Goal: Task Accomplishment & Management: Manage account settings

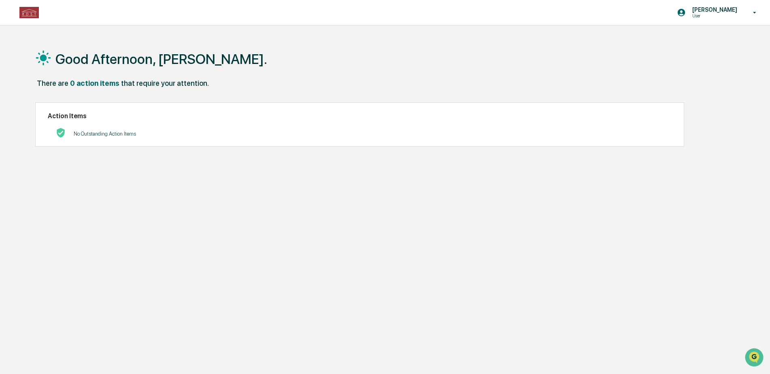
click at [29, 12] on img at bounding box center [28, 12] width 19 height 11
click at [702, 12] on p "[PERSON_NAME]" at bounding box center [713, 9] width 55 height 6
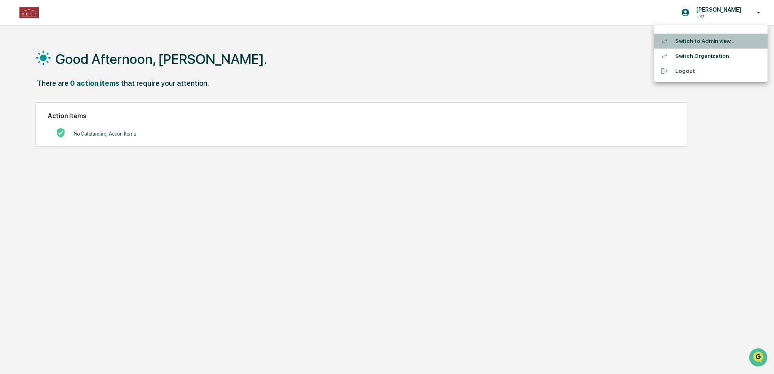
click at [696, 39] on li "Switch to Admin view..." at bounding box center [710, 41] width 113 height 15
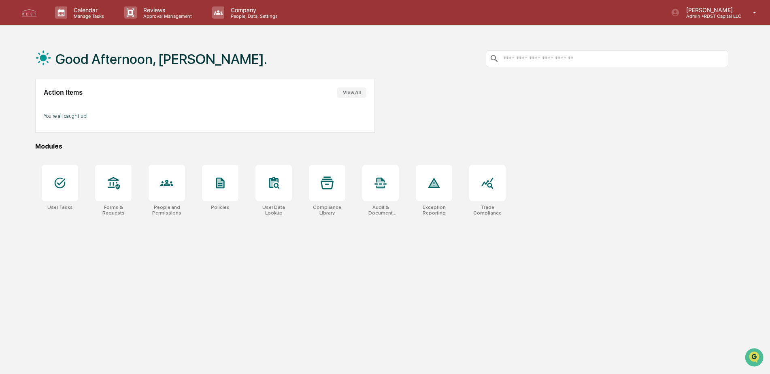
click at [503, 190] on div at bounding box center [487, 183] width 36 height 36
